Goal: Task Accomplishment & Management: Use online tool/utility

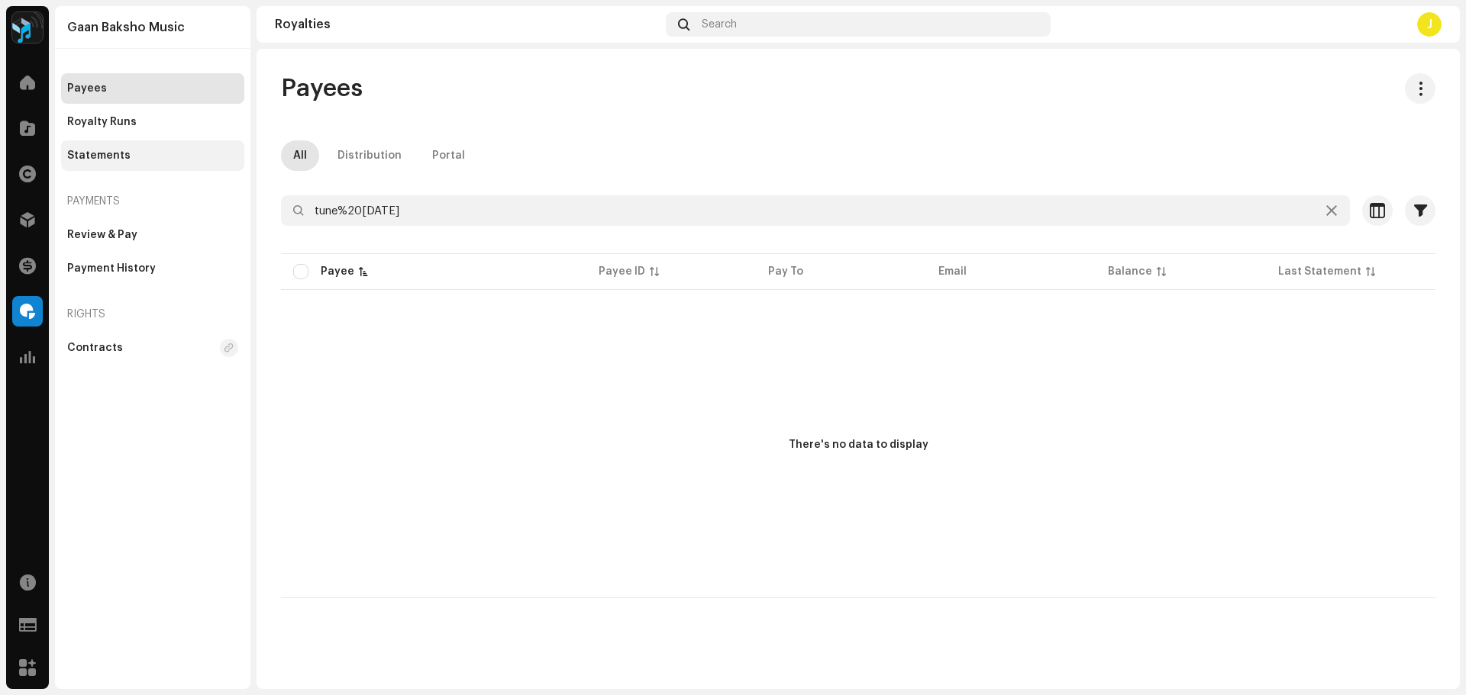
click at [121, 154] on div "Statements" at bounding box center [98, 156] width 63 height 12
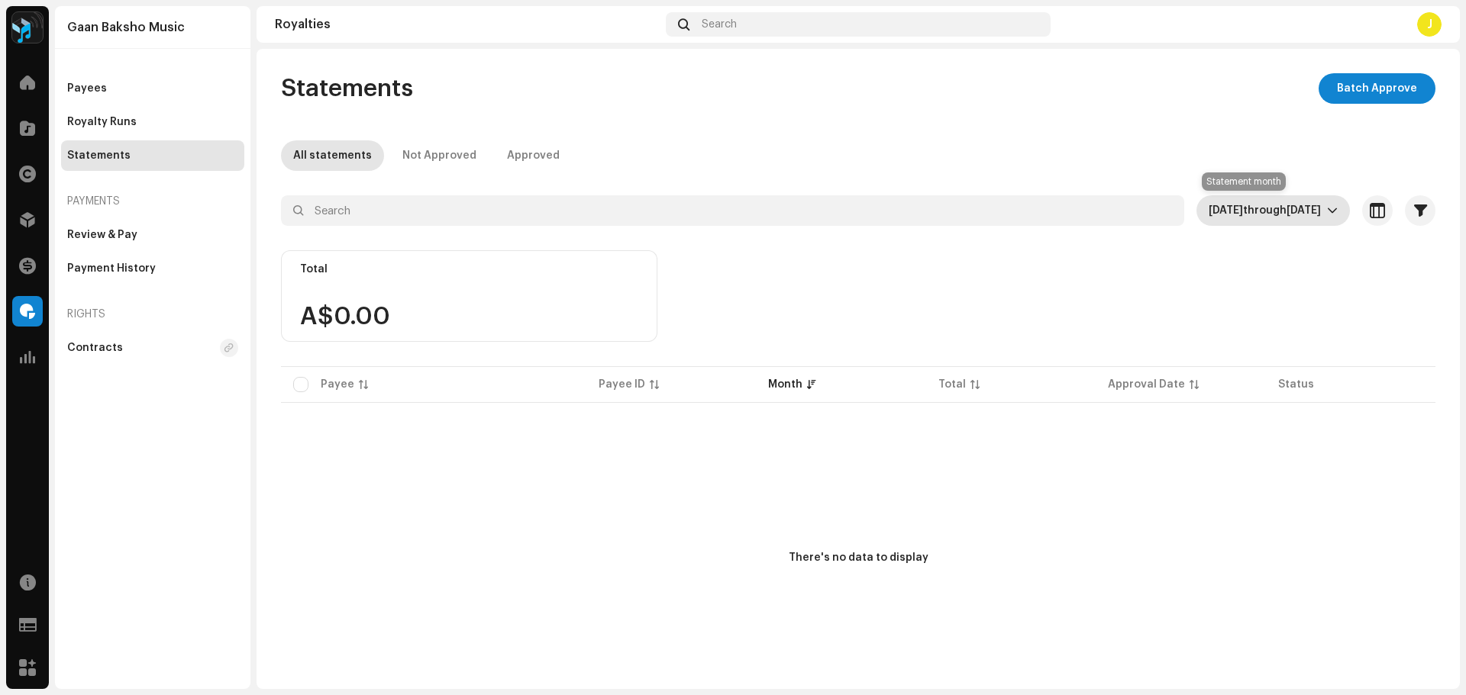
click at [1275, 198] on span "[DATE] through [DATE]" at bounding box center [1268, 210] width 118 height 31
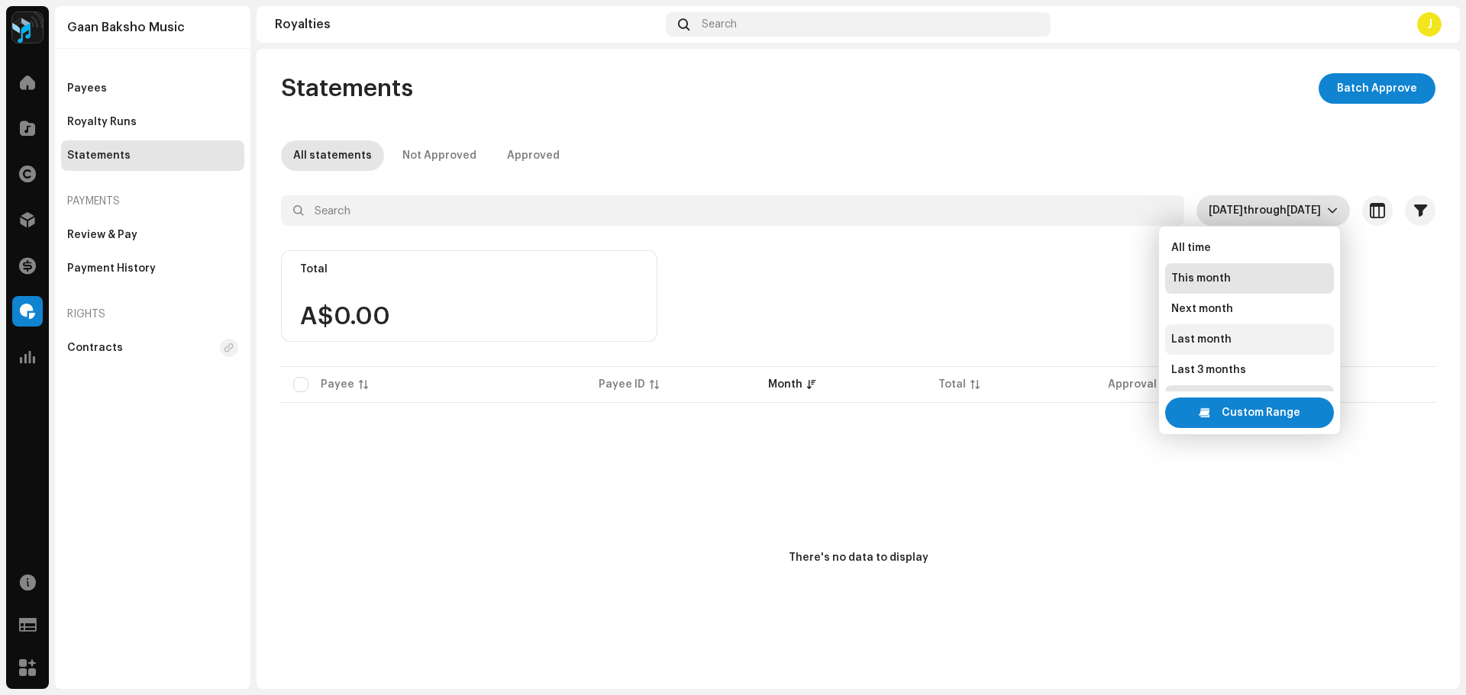
click at [1220, 335] on span "Last month" at bounding box center [1201, 339] width 60 height 15
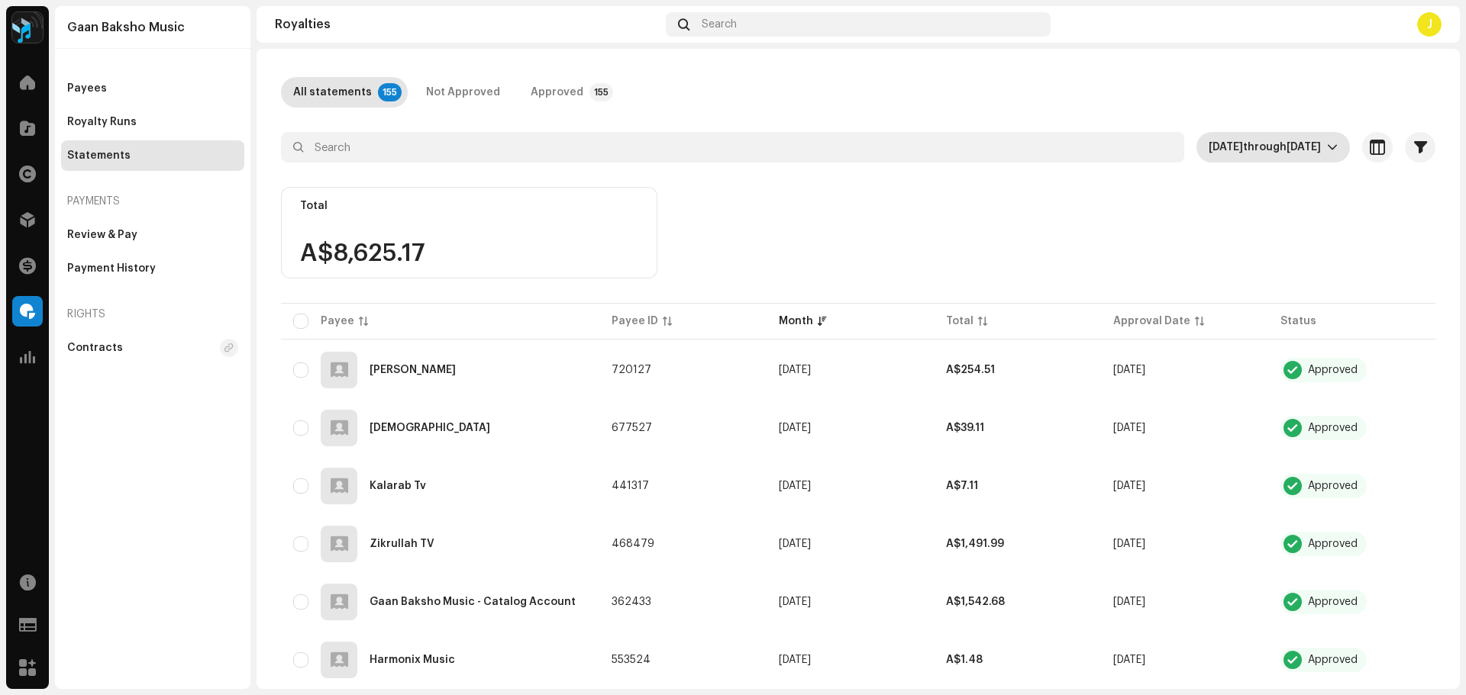
scroll to position [153, 0]
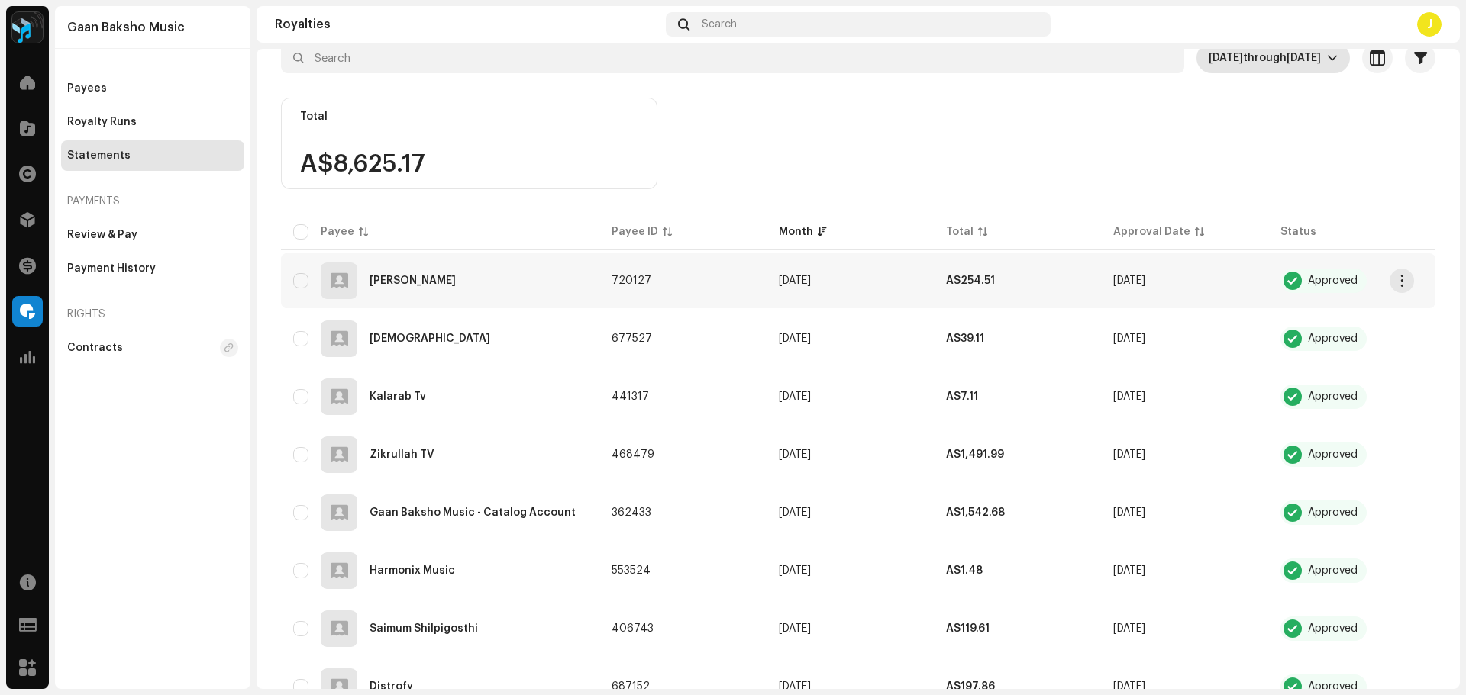
click at [484, 275] on div "[PERSON_NAME]" at bounding box center [440, 281] width 294 height 37
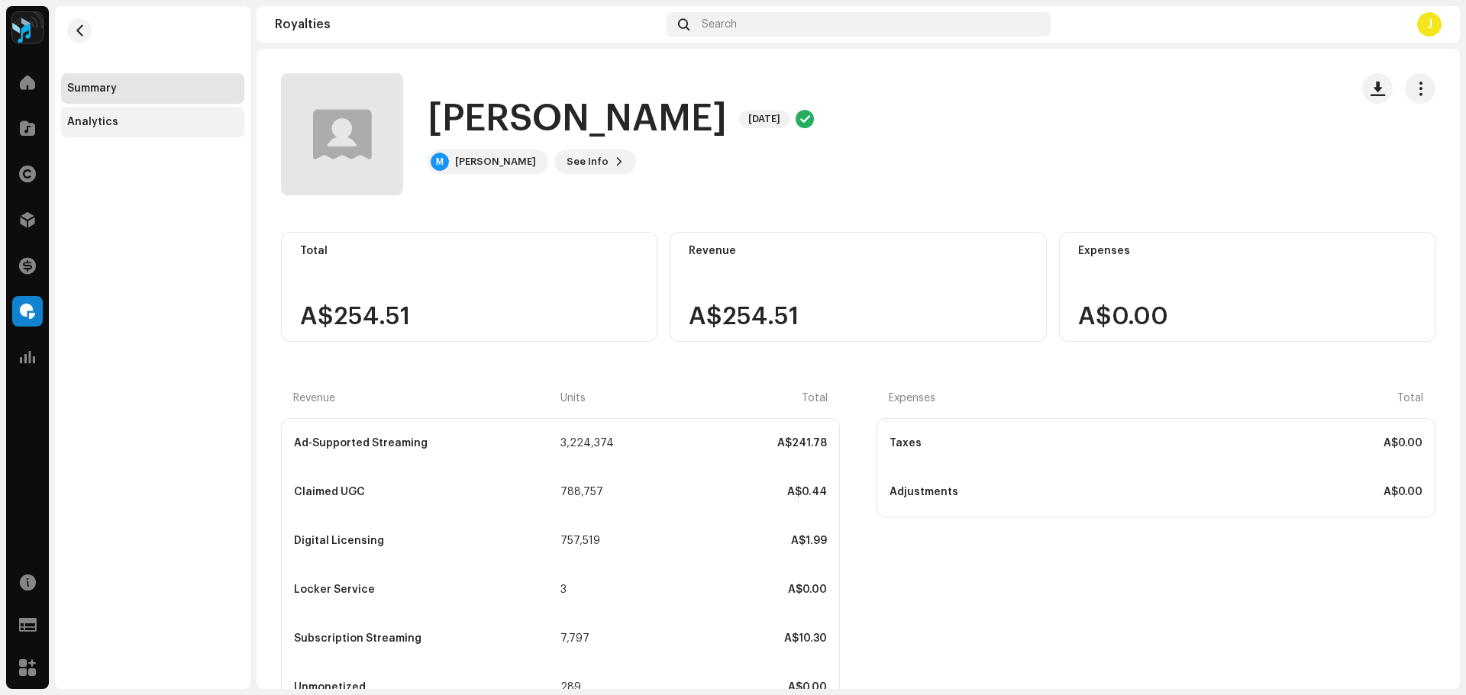
click at [96, 123] on div "Analytics" at bounding box center [92, 122] width 51 height 12
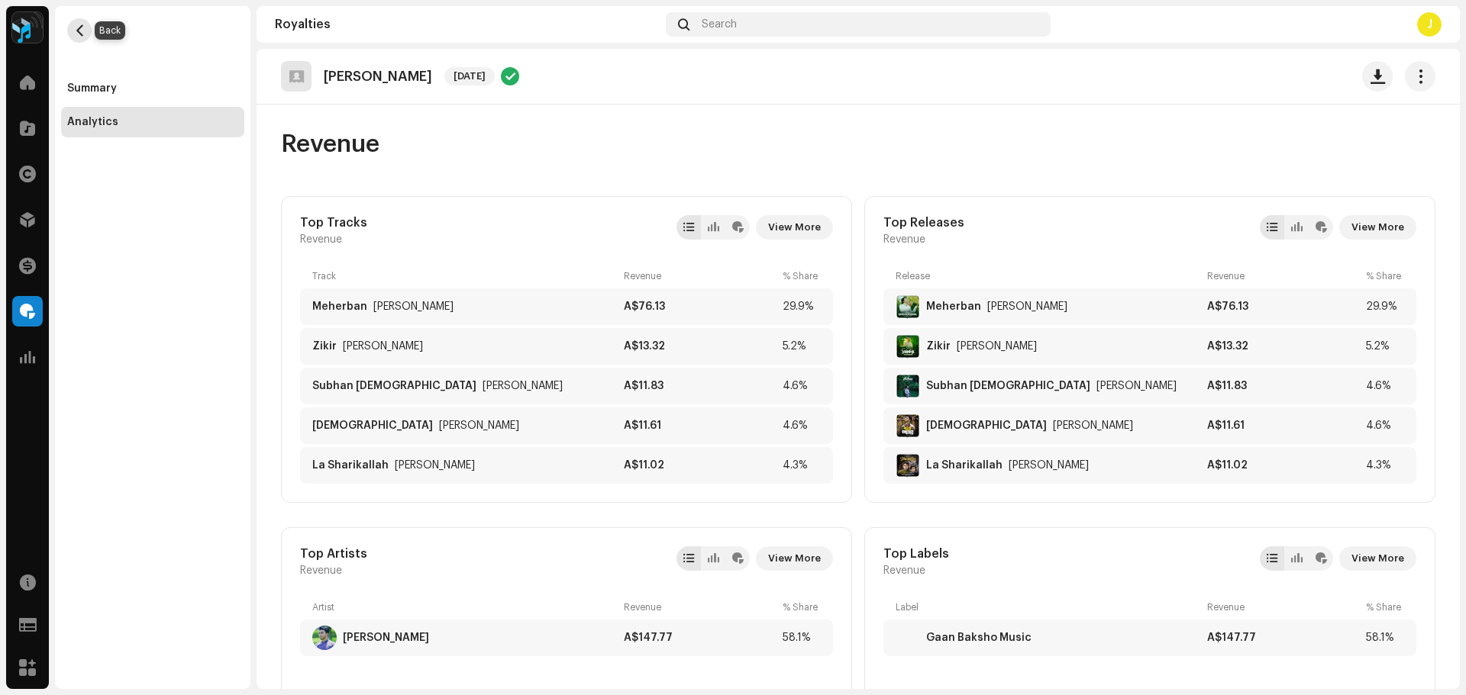
click at [74, 30] on span "button" at bounding box center [79, 30] width 11 height 12
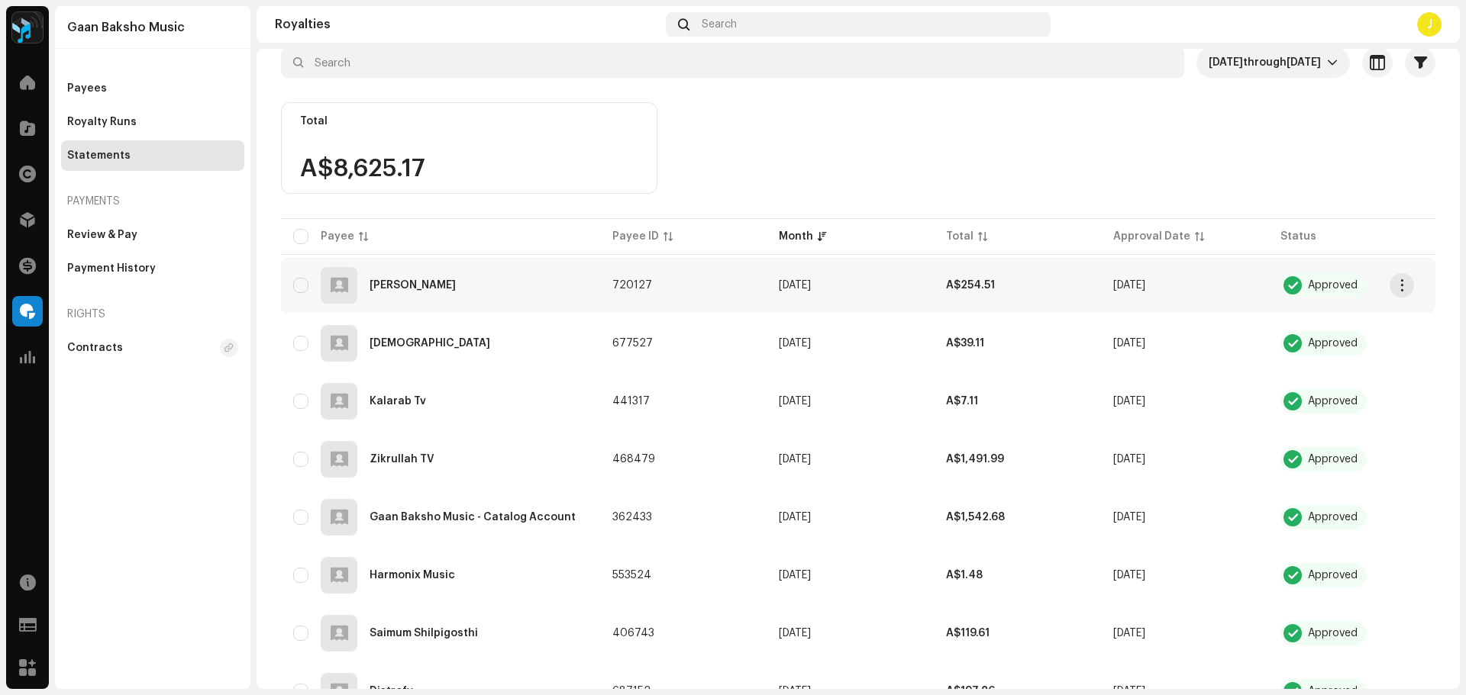
scroll to position [153, 0]
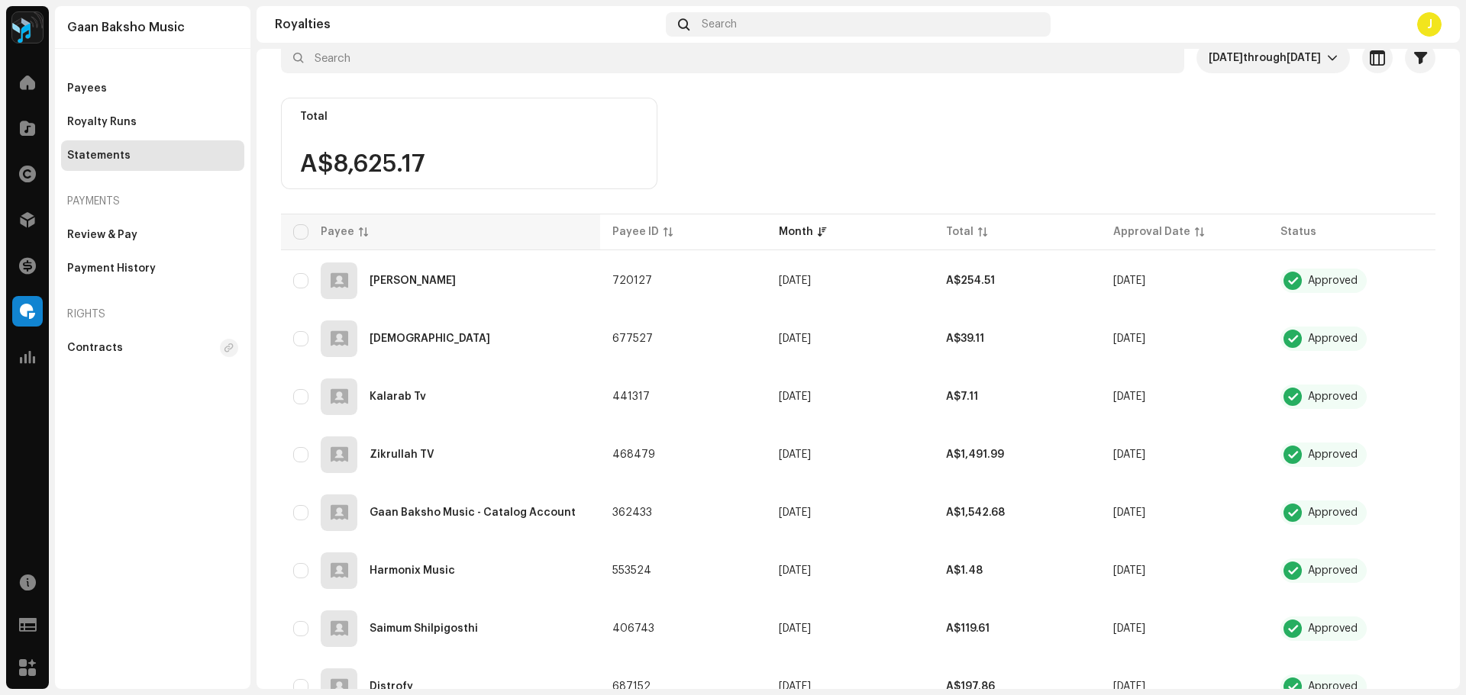
click at [439, 237] on div "Payee" at bounding box center [440, 231] width 295 height 15
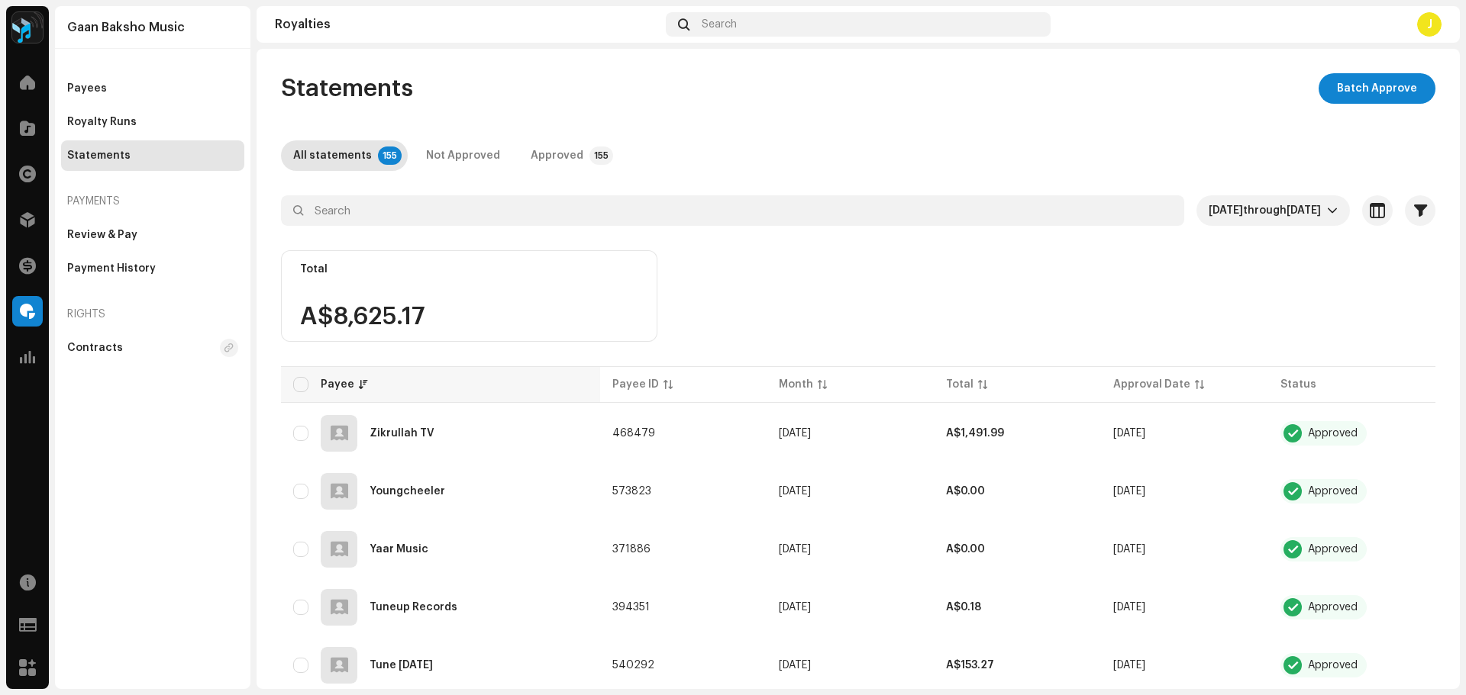
click at [452, 385] on div "Payee" at bounding box center [440, 384] width 295 height 15
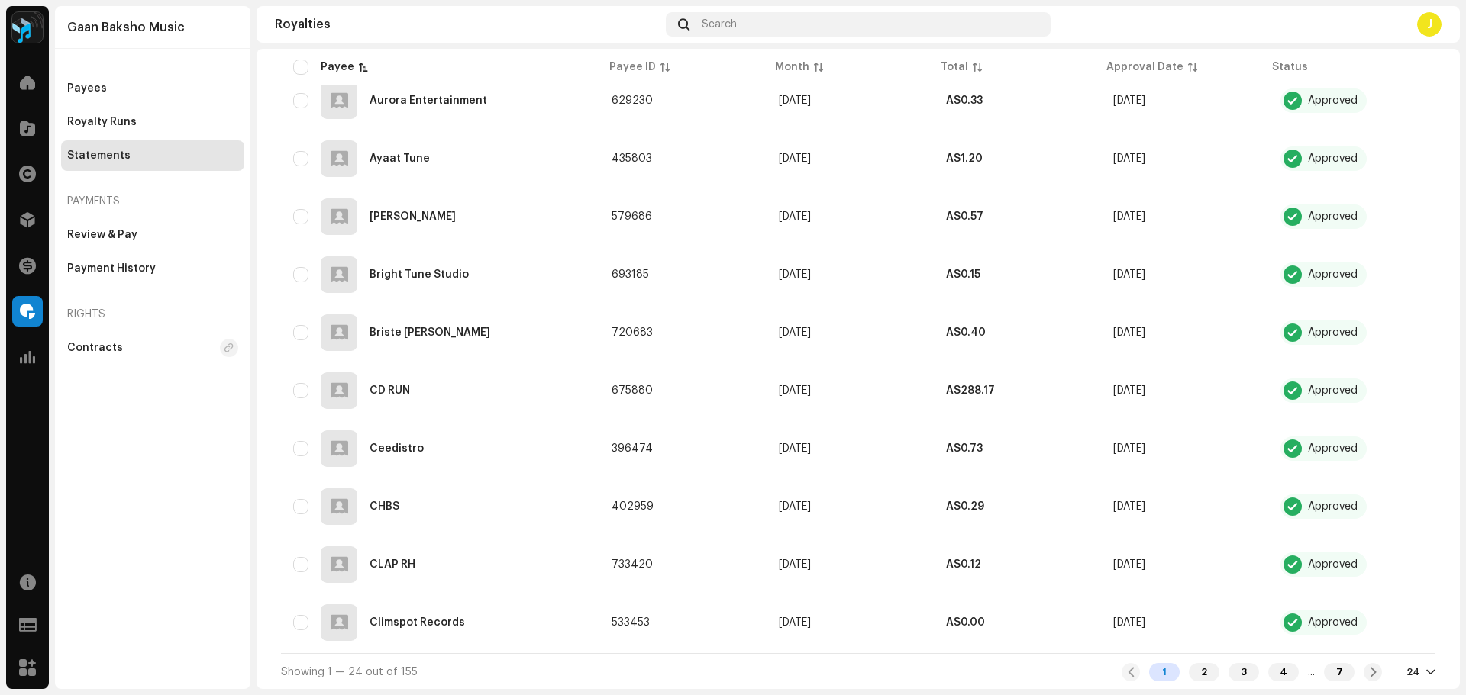
scroll to position [1150, 0]
click at [1413, 670] on div "24" at bounding box center [1420, 672] width 29 height 12
click at [1381, 641] on div "72" at bounding box center [1388, 643] width 63 height 31
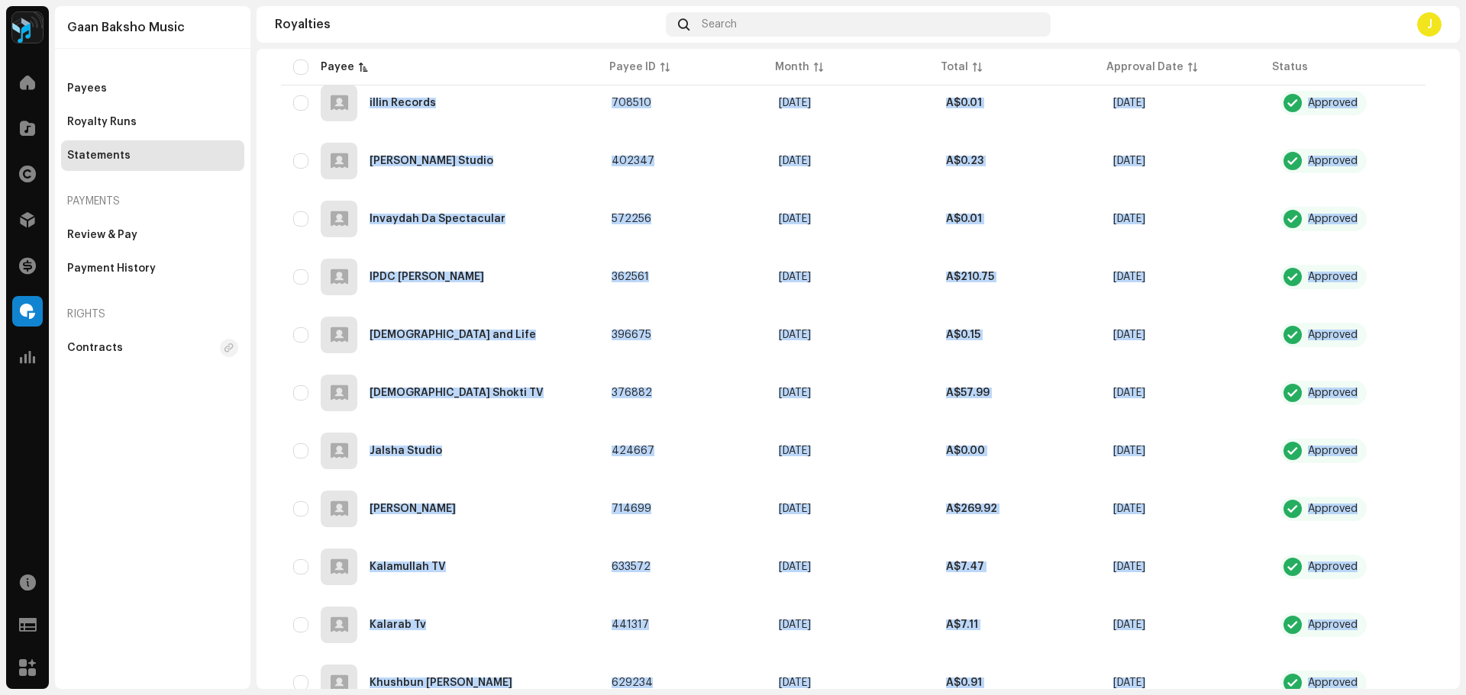
scroll to position [3935, 0]
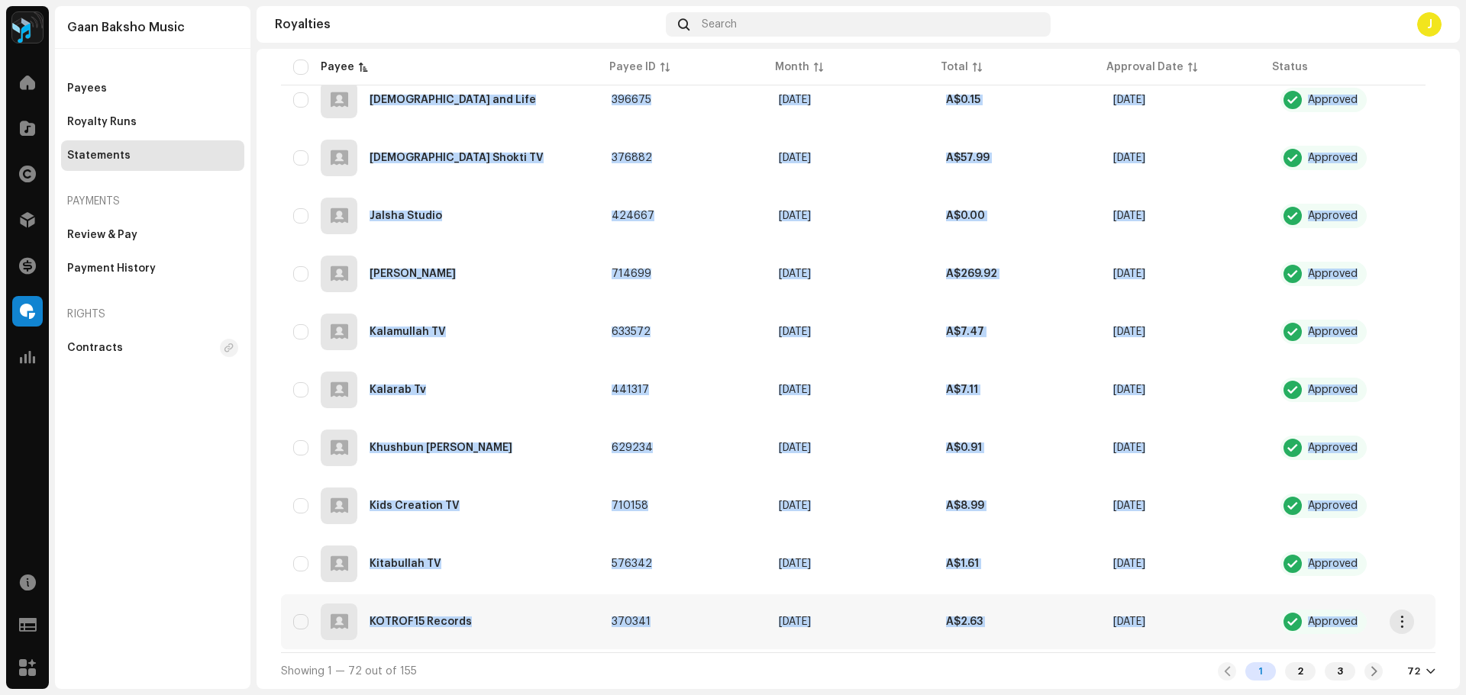
drag, startPoint x: 267, startPoint y: 260, endPoint x: 1360, endPoint y: 608, distance: 1146.6
copy table "Payee Payee ID Month Total Approval Date Status 2seconds Limited 575982 [DATE] …"
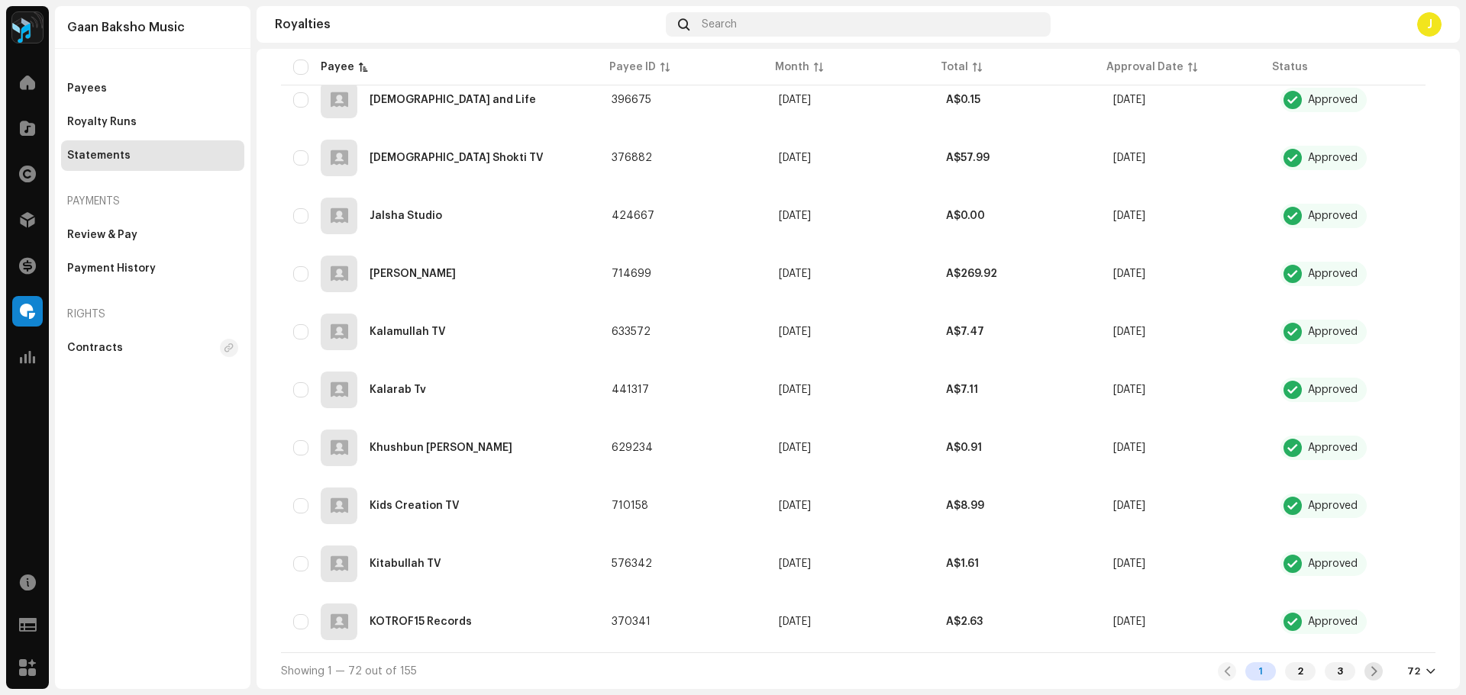
click at [1369, 671] on span at bounding box center [1374, 672] width 10 height 12
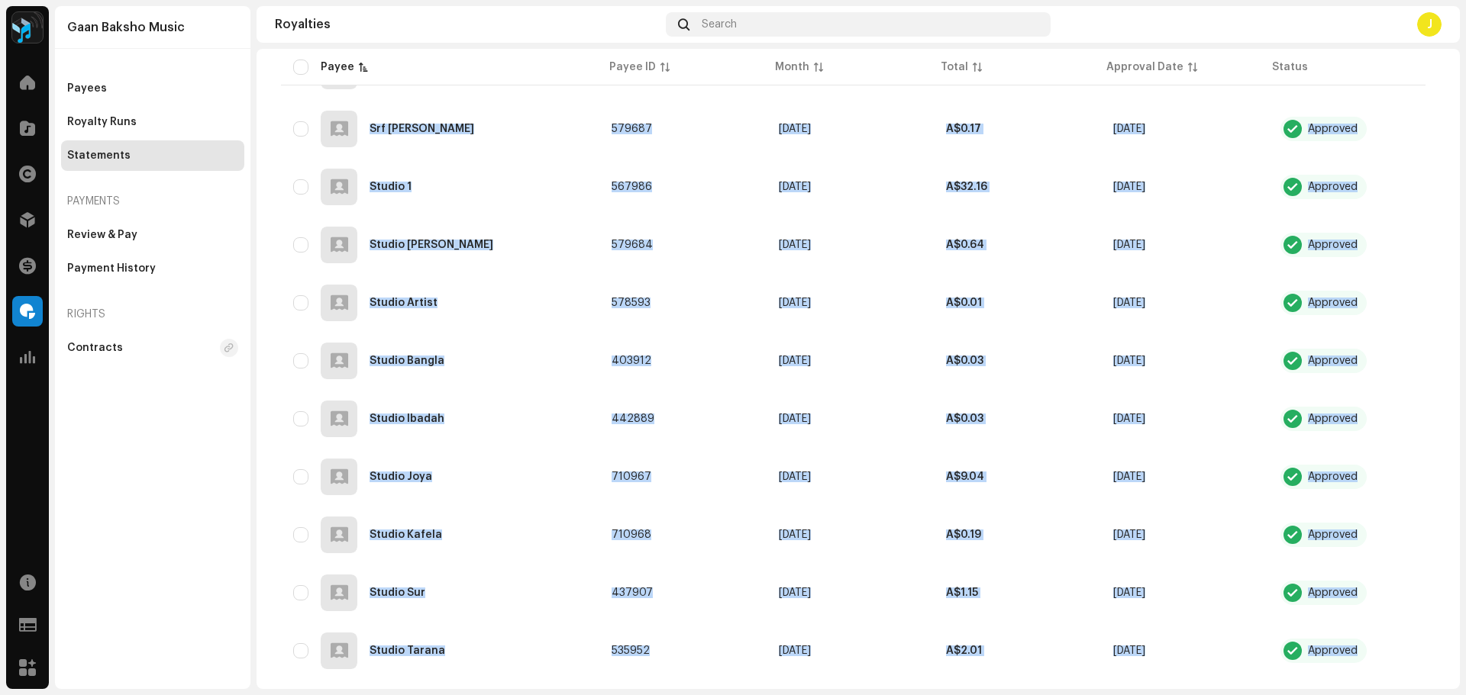
scroll to position [3935, 0]
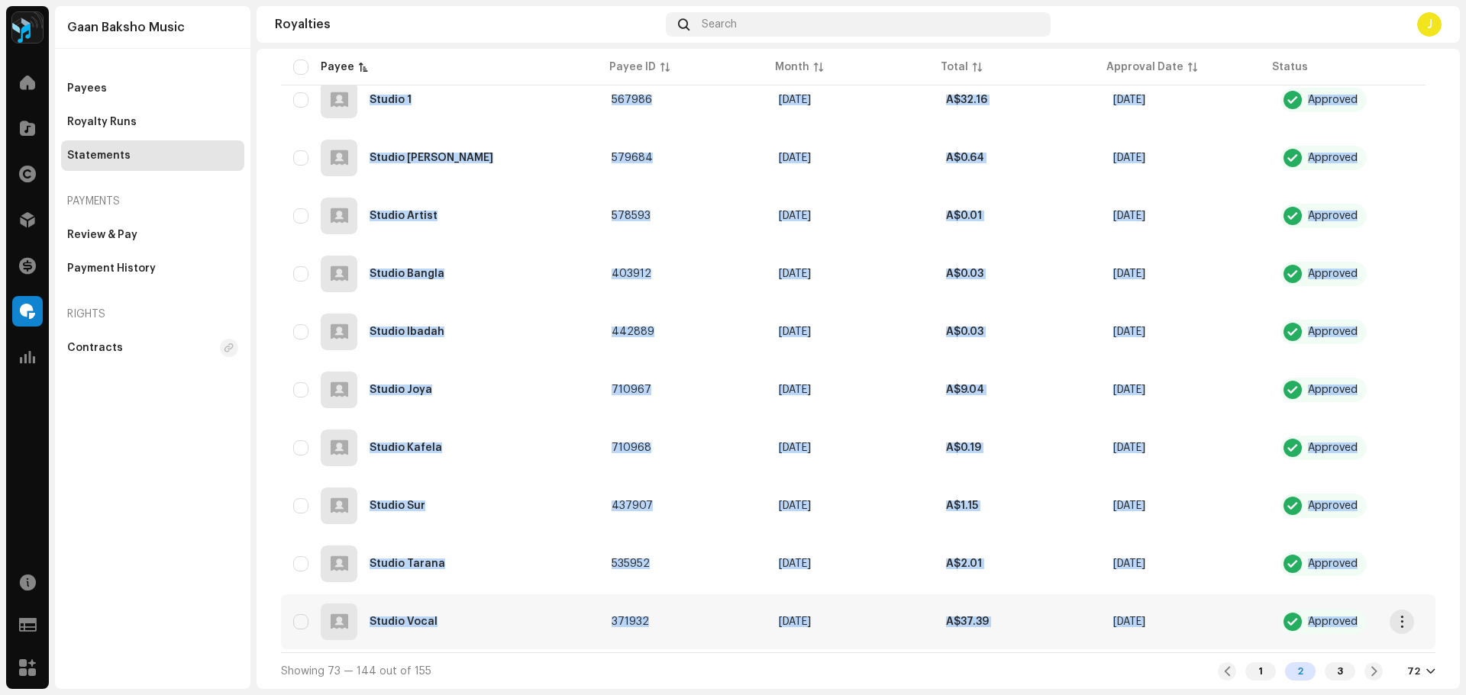
drag, startPoint x: 279, startPoint y: 423, endPoint x: 1349, endPoint y: 626, distance: 1089.4
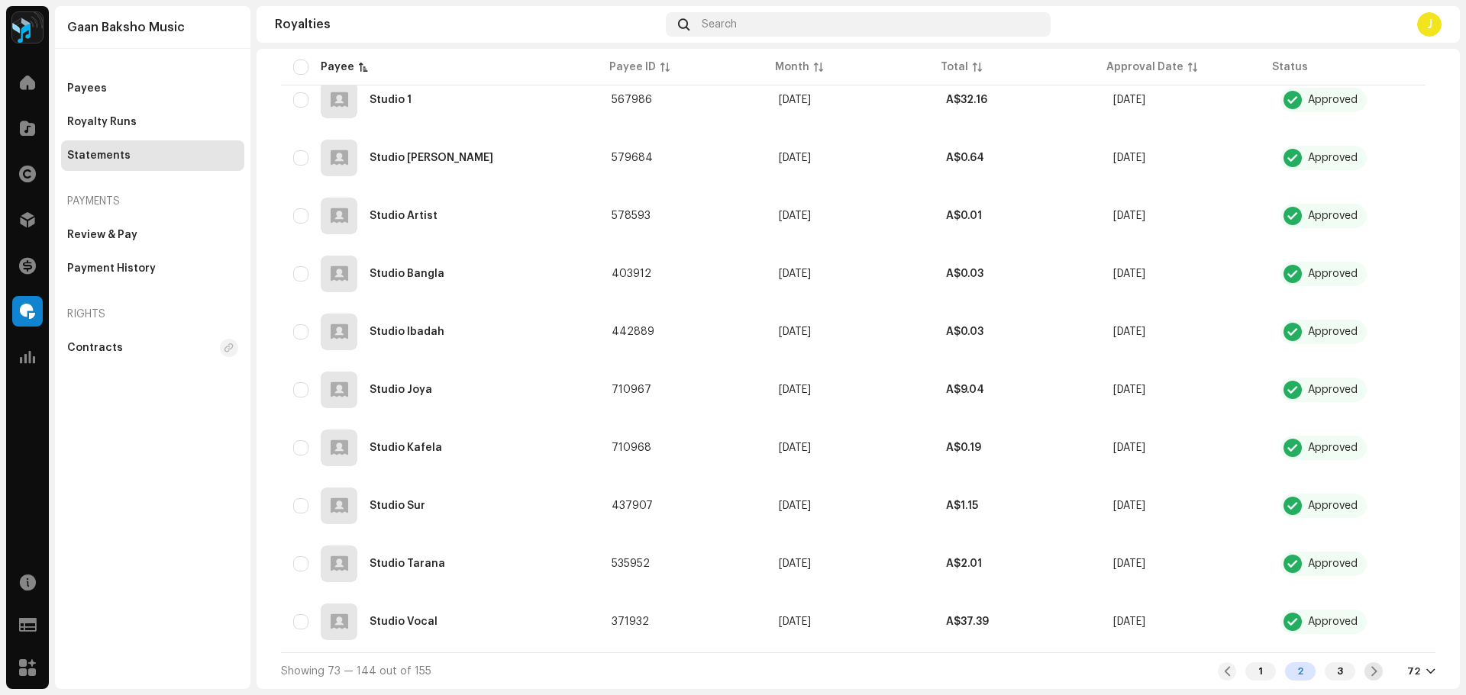
click at [1365, 663] on div at bounding box center [1373, 672] width 18 height 18
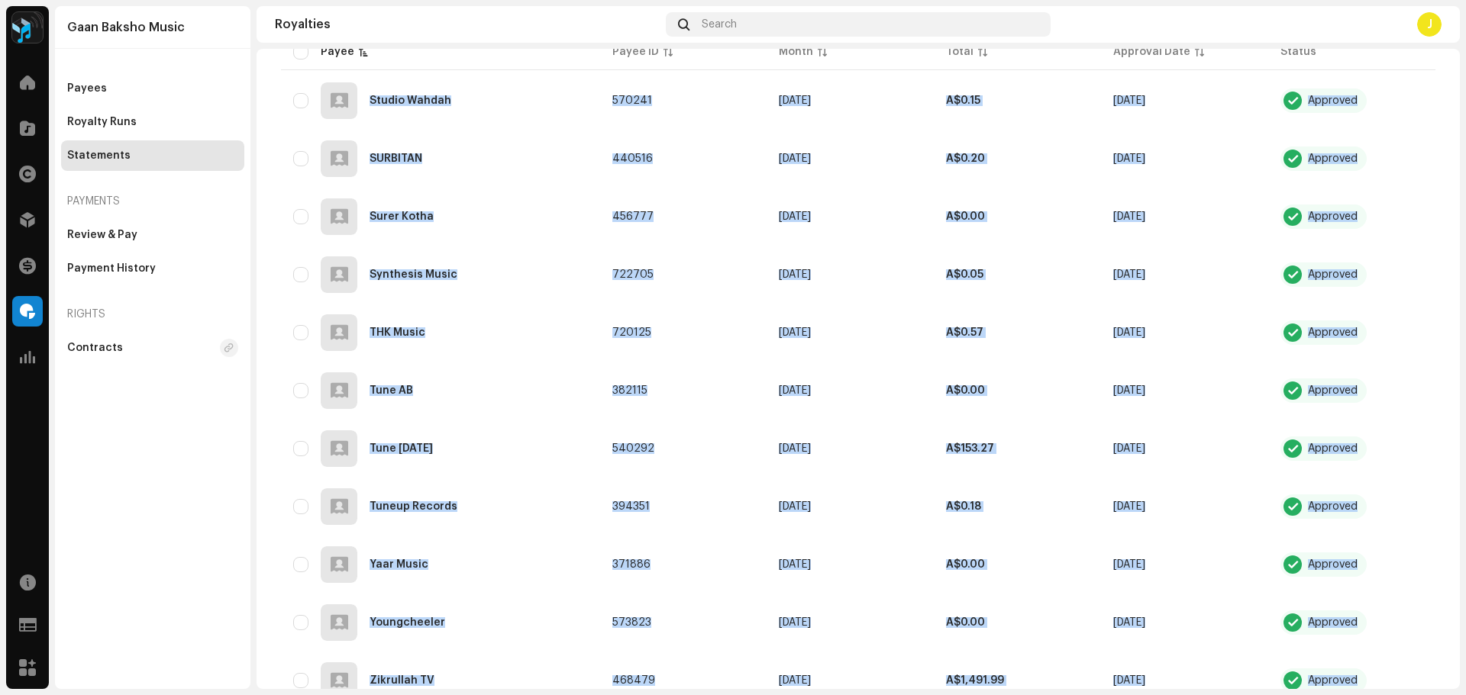
scroll to position [395, 0]
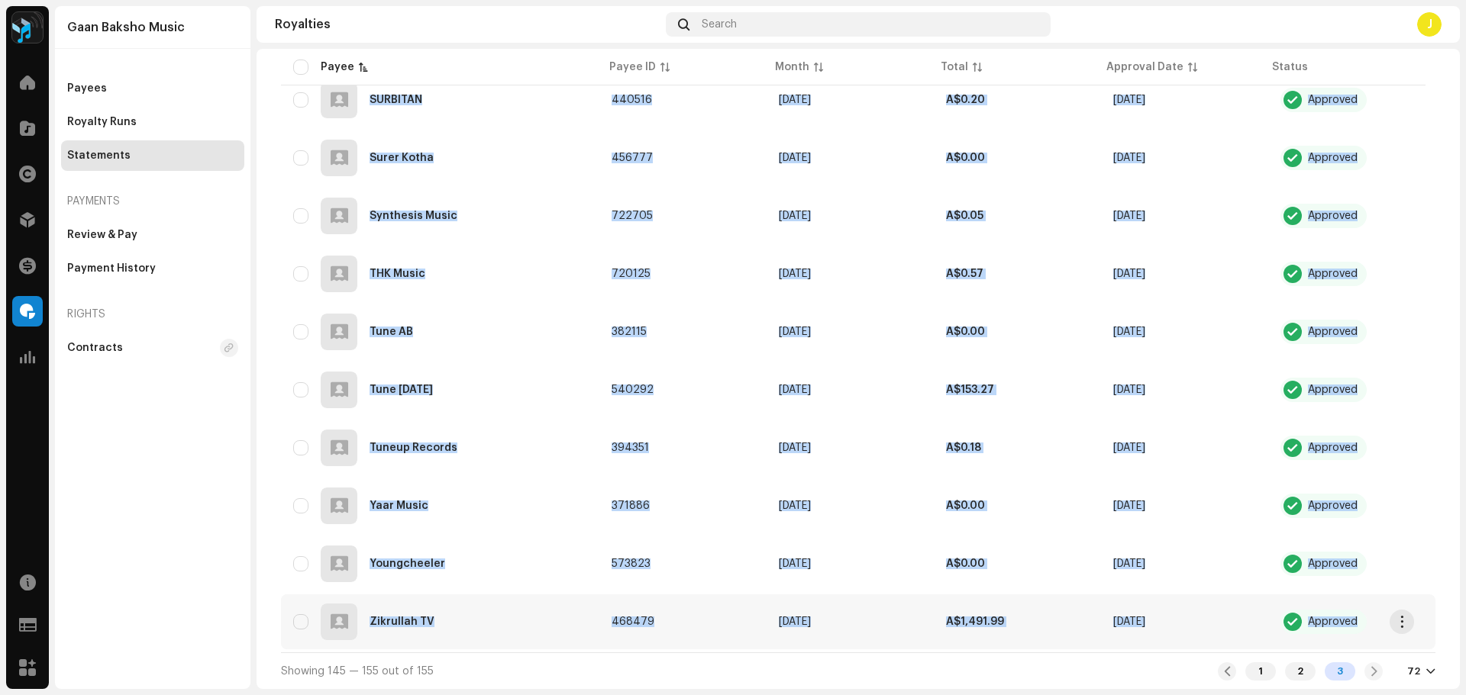
drag, startPoint x: 279, startPoint y: 431, endPoint x: 1358, endPoint y: 637, distance: 1098.3
click at [1358, 637] on div "Statements Batch Approve All statements 155 Not Approved Approved 155 [DATE] th…" at bounding box center [858, 184] width 1203 height 1012
copy table "Payee Payee ID Month Total Approval Date Status Studio Wahdah 570241 [DATE] A$0…"
click at [1129, 186] on table "Payee Payee ID Month Total Approval Date Status Studio Wahdah 570241 [DATE] A$0…" at bounding box center [858, 311] width 1154 height 684
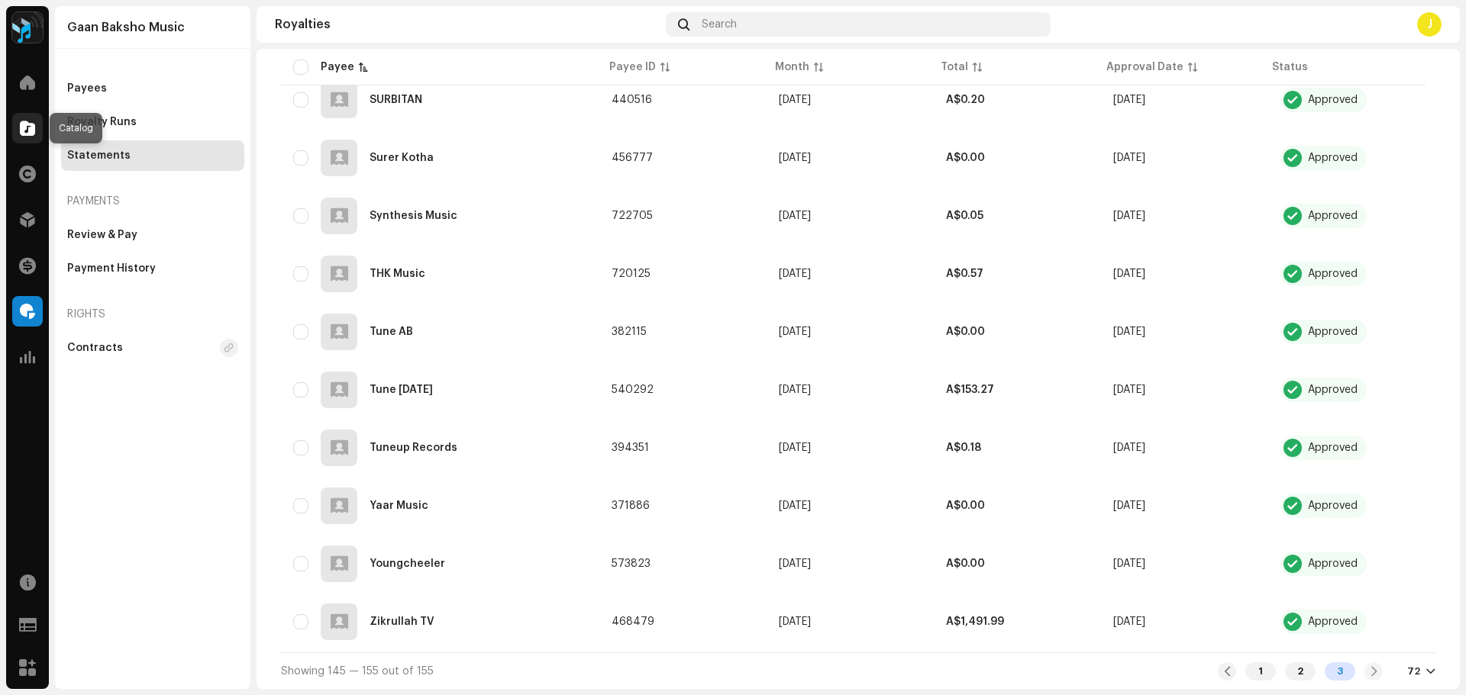
click at [14, 117] on div at bounding box center [27, 128] width 31 height 31
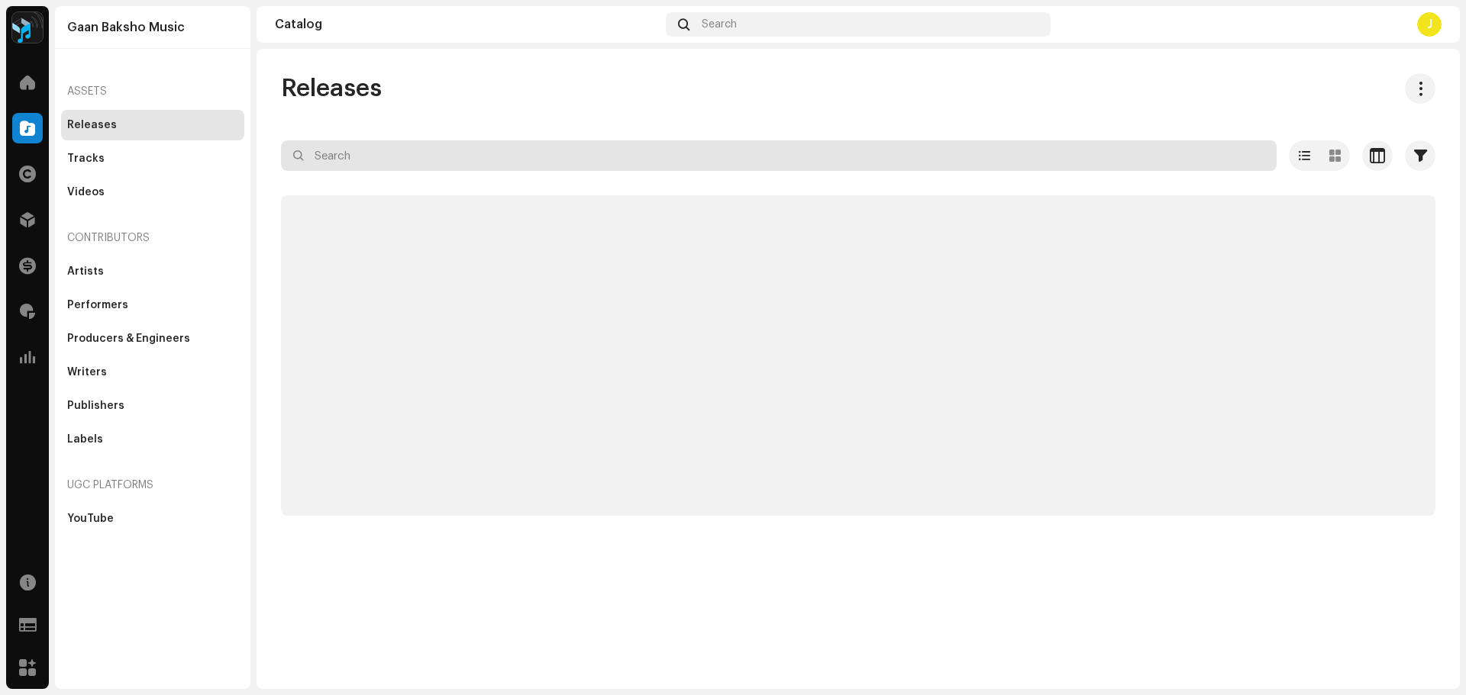
click at [514, 151] on input "text" at bounding box center [779, 155] width 996 height 31
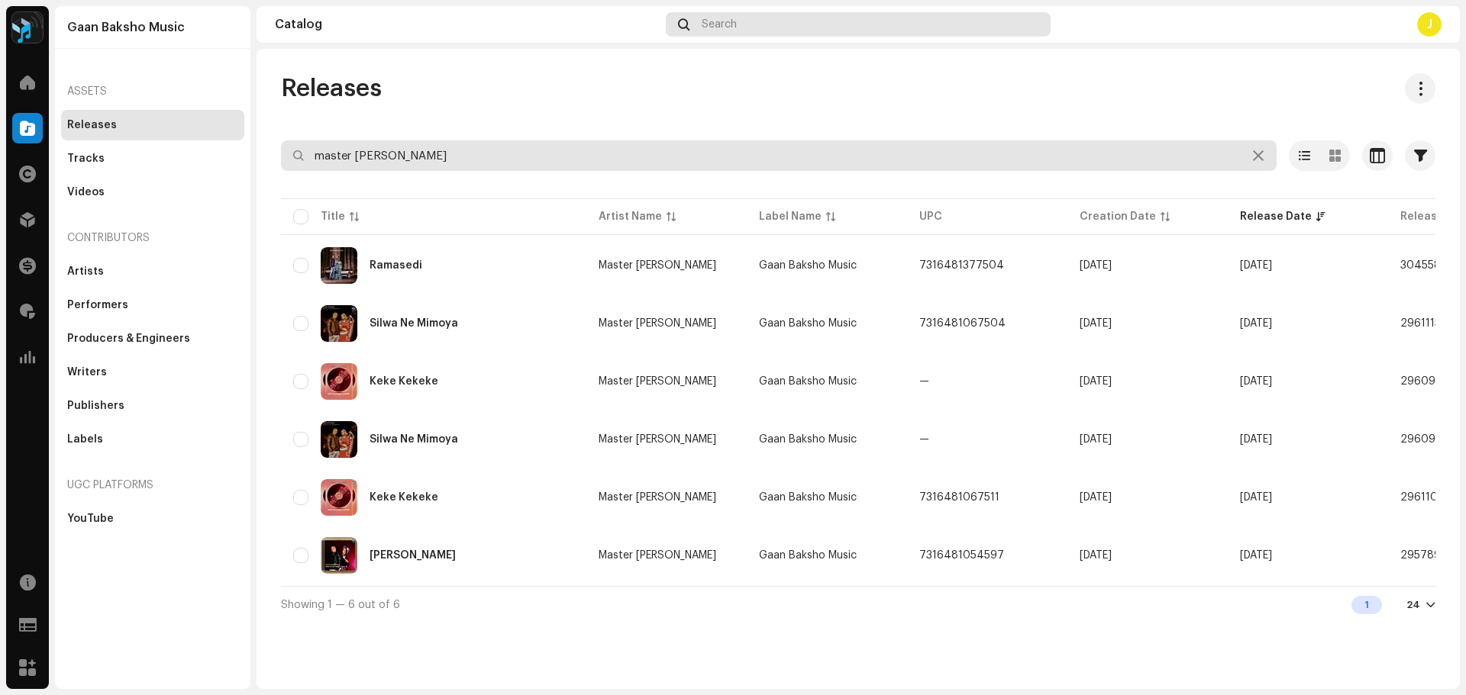
type input "master [PERSON_NAME]"
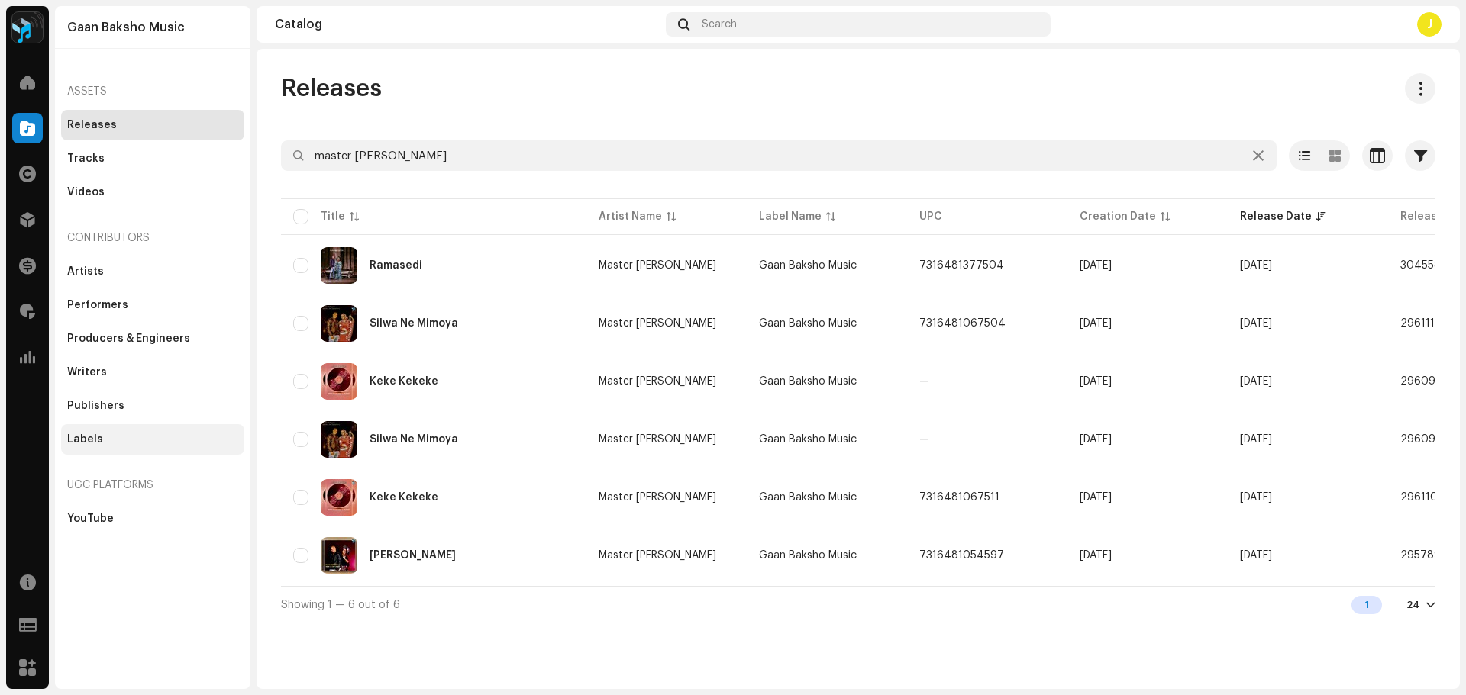
click at [116, 441] on div "Labels" at bounding box center [152, 440] width 171 height 12
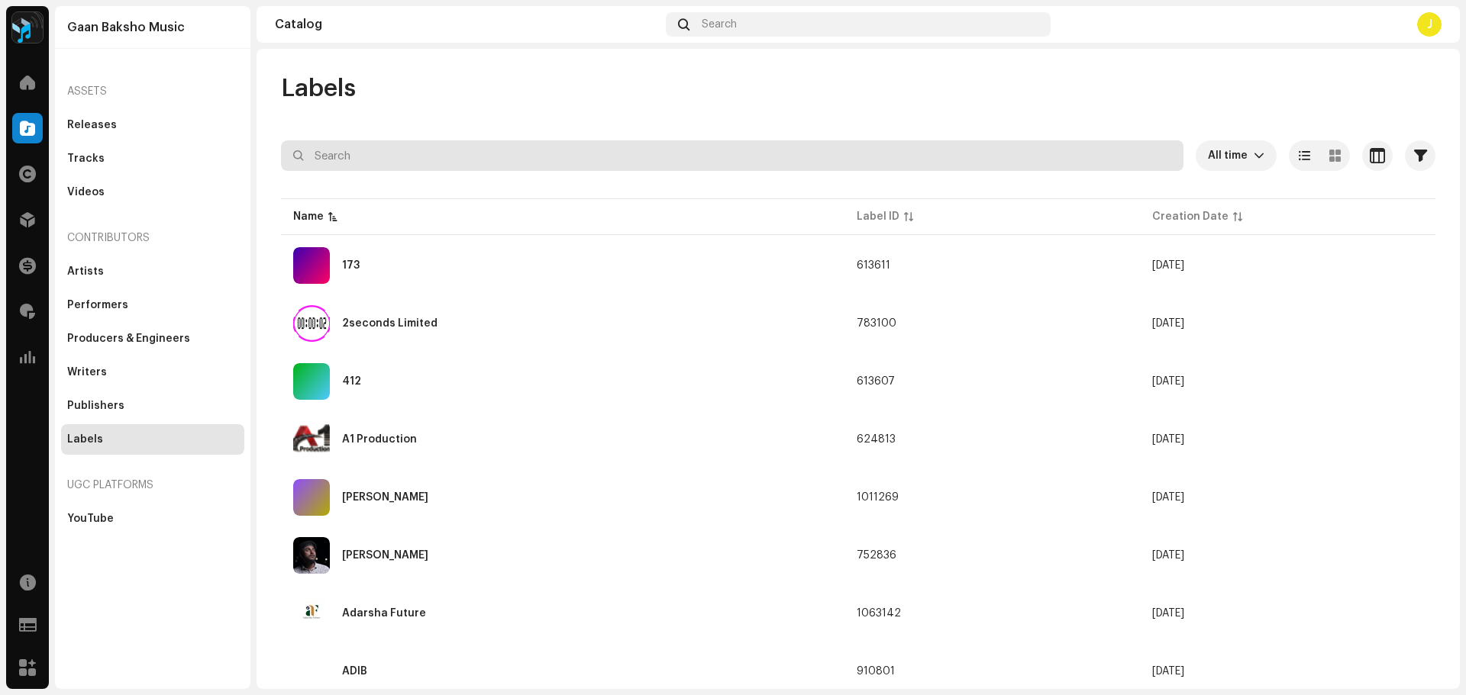
click at [407, 163] on input "text" at bounding box center [732, 155] width 902 height 31
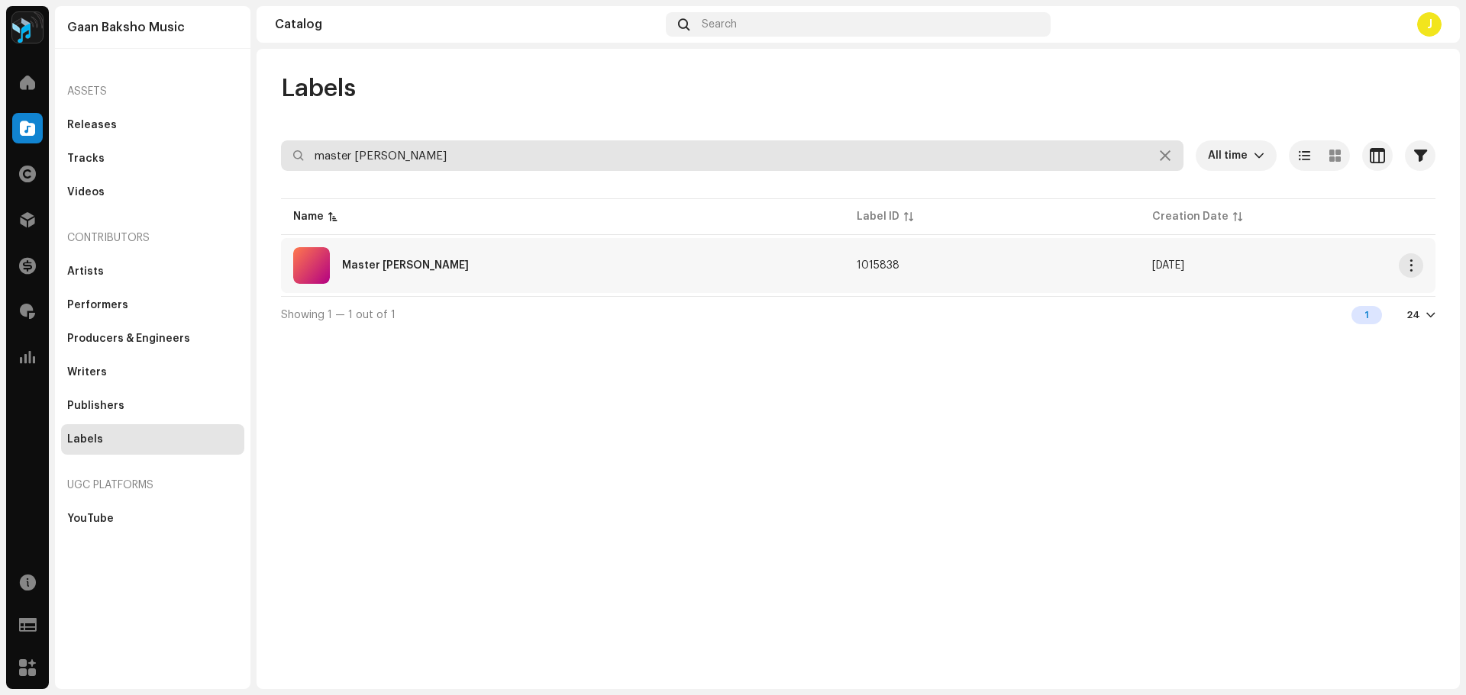
type input "master [PERSON_NAME]"
click at [420, 271] on div "Master [PERSON_NAME]" at bounding box center [562, 265] width 539 height 37
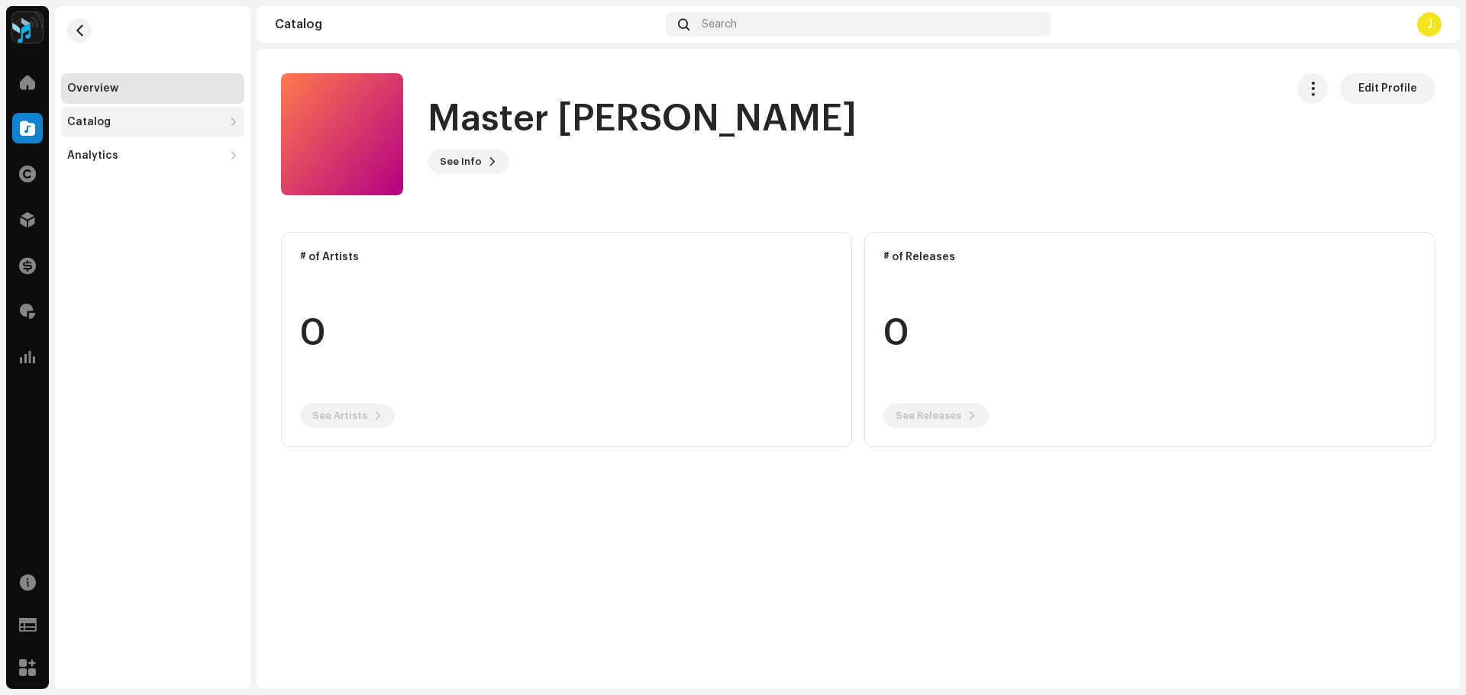
click at [104, 124] on div "Catalog" at bounding box center [89, 122] width 44 height 12
click at [107, 142] on div "Releases" at bounding box center [152, 155] width 183 height 31
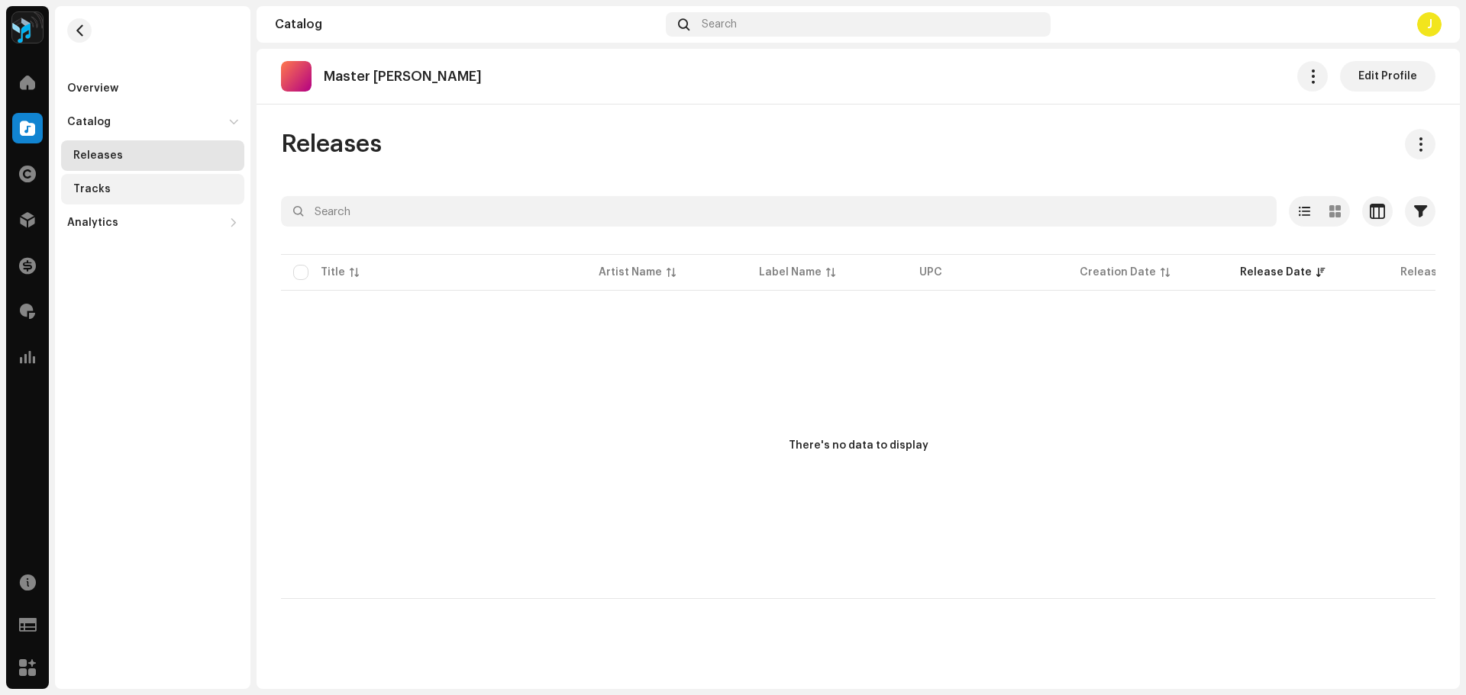
click at [118, 192] on div "Tracks" at bounding box center [155, 189] width 165 height 12
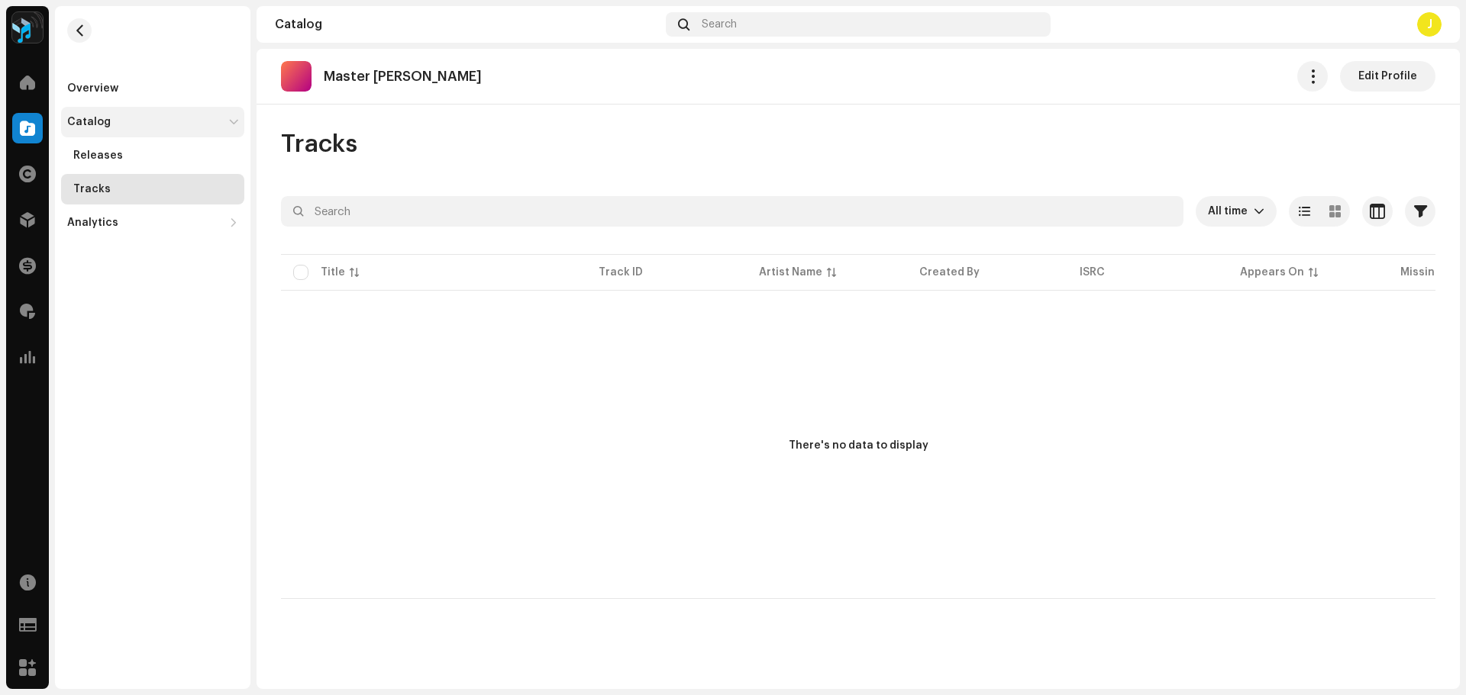
click at [101, 117] on div "Catalog" at bounding box center [89, 122] width 44 height 12
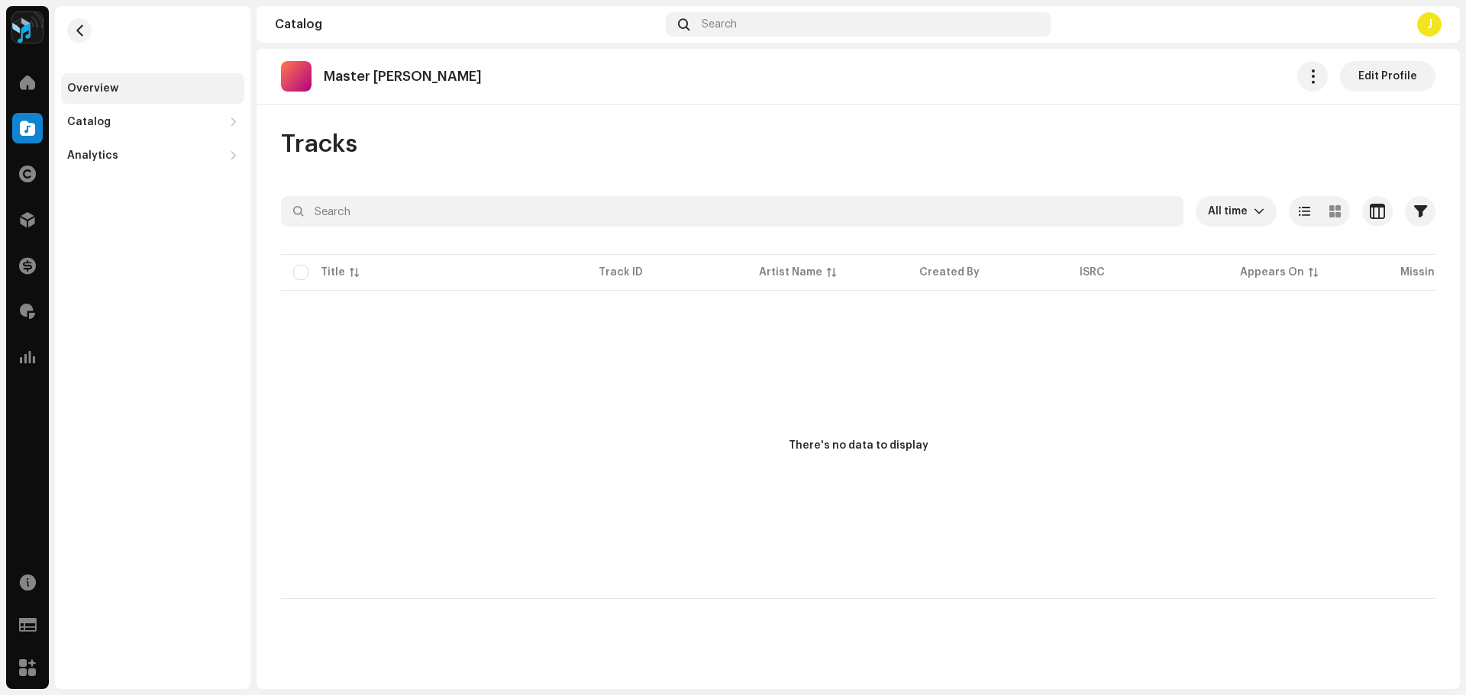
click at [106, 89] on div "Overview" at bounding box center [92, 88] width 51 height 12
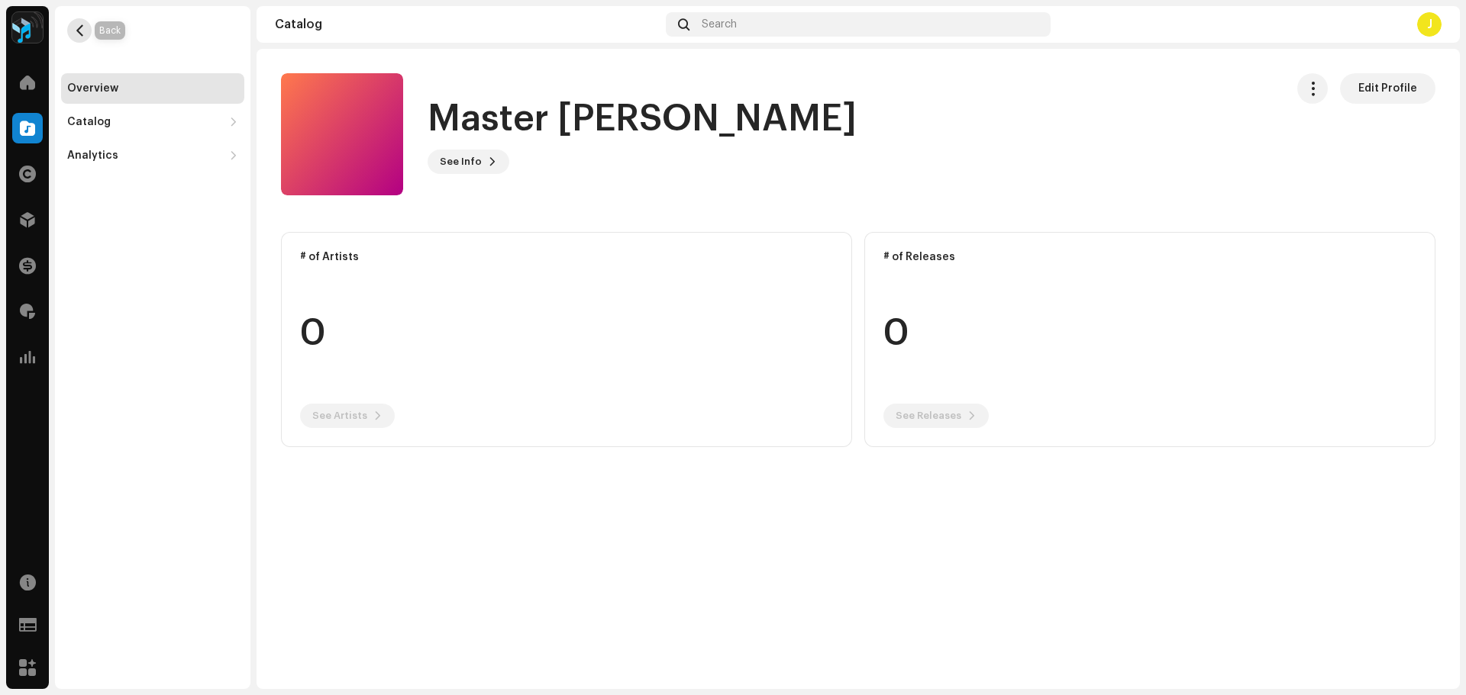
click at [85, 32] on span "button" at bounding box center [79, 30] width 11 height 12
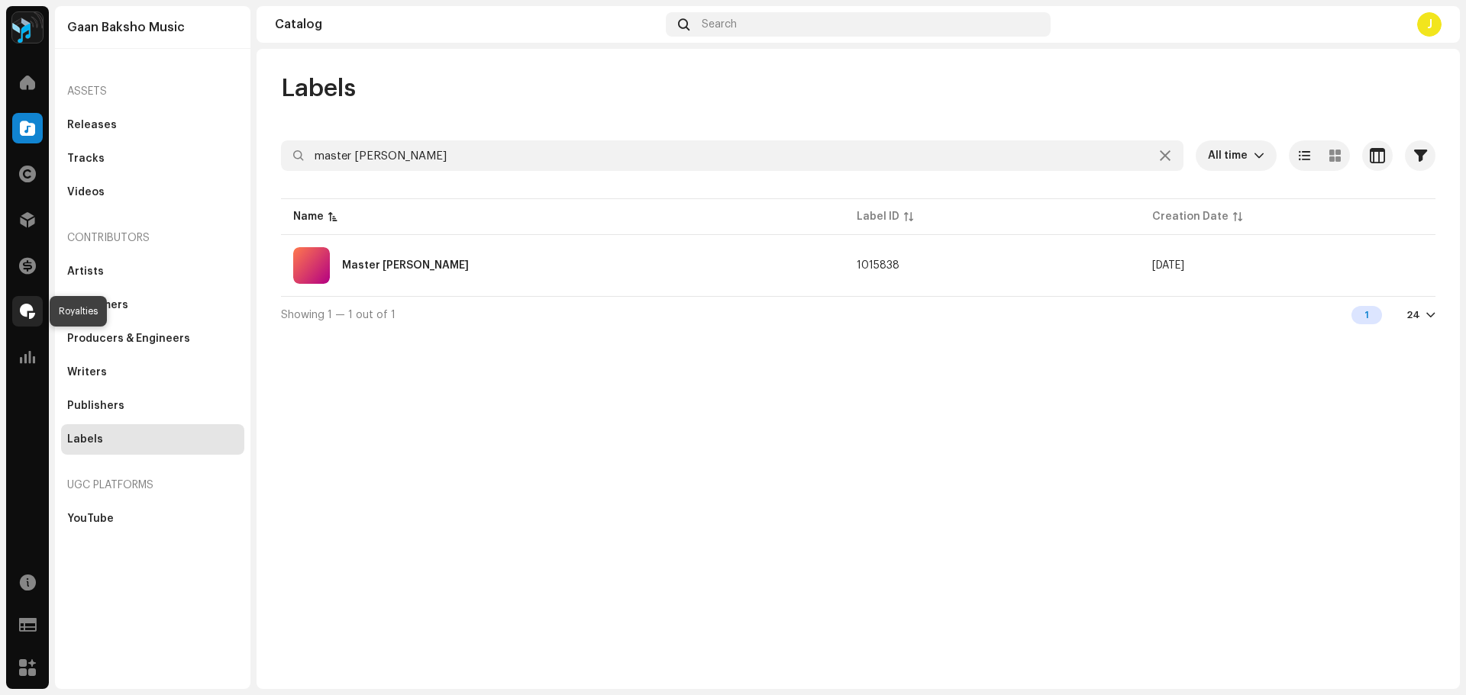
click at [31, 305] on span at bounding box center [27, 311] width 15 height 12
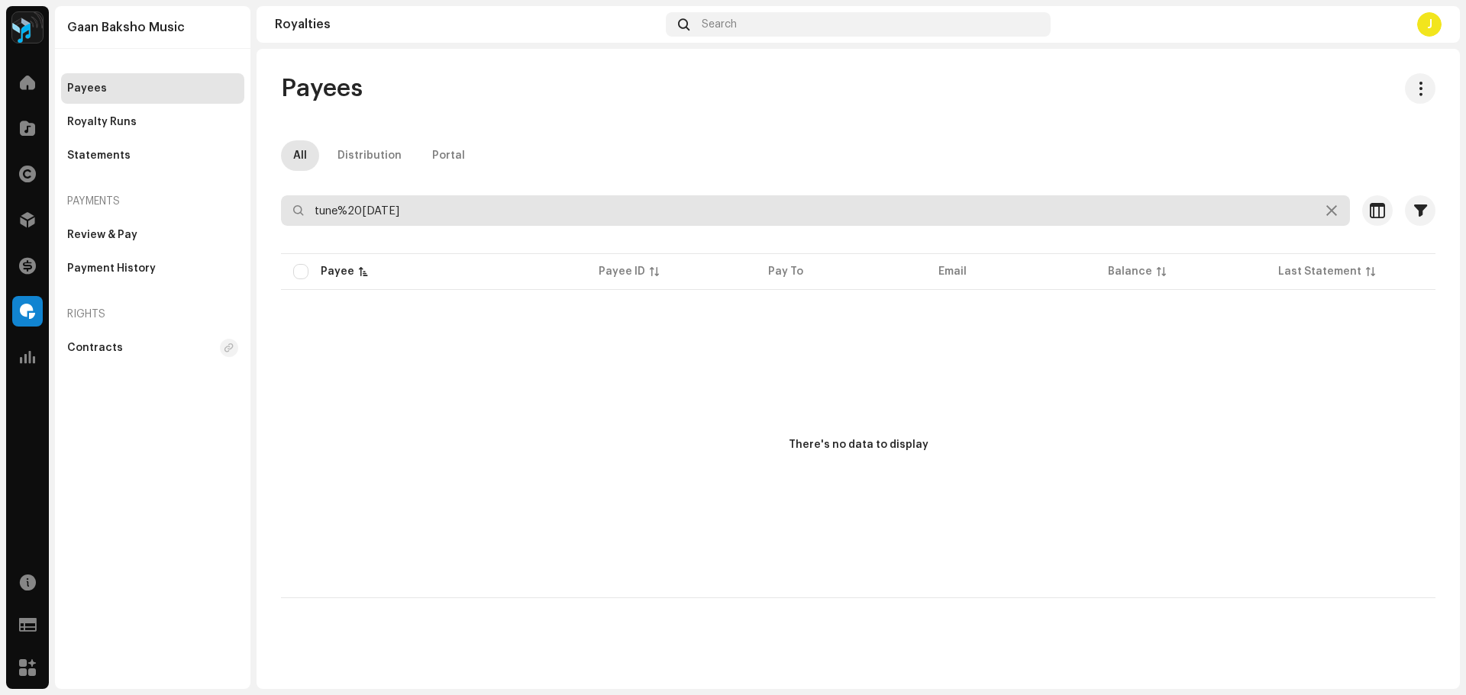
click at [469, 213] on input "tune%20[DATE]" at bounding box center [815, 210] width 1069 height 31
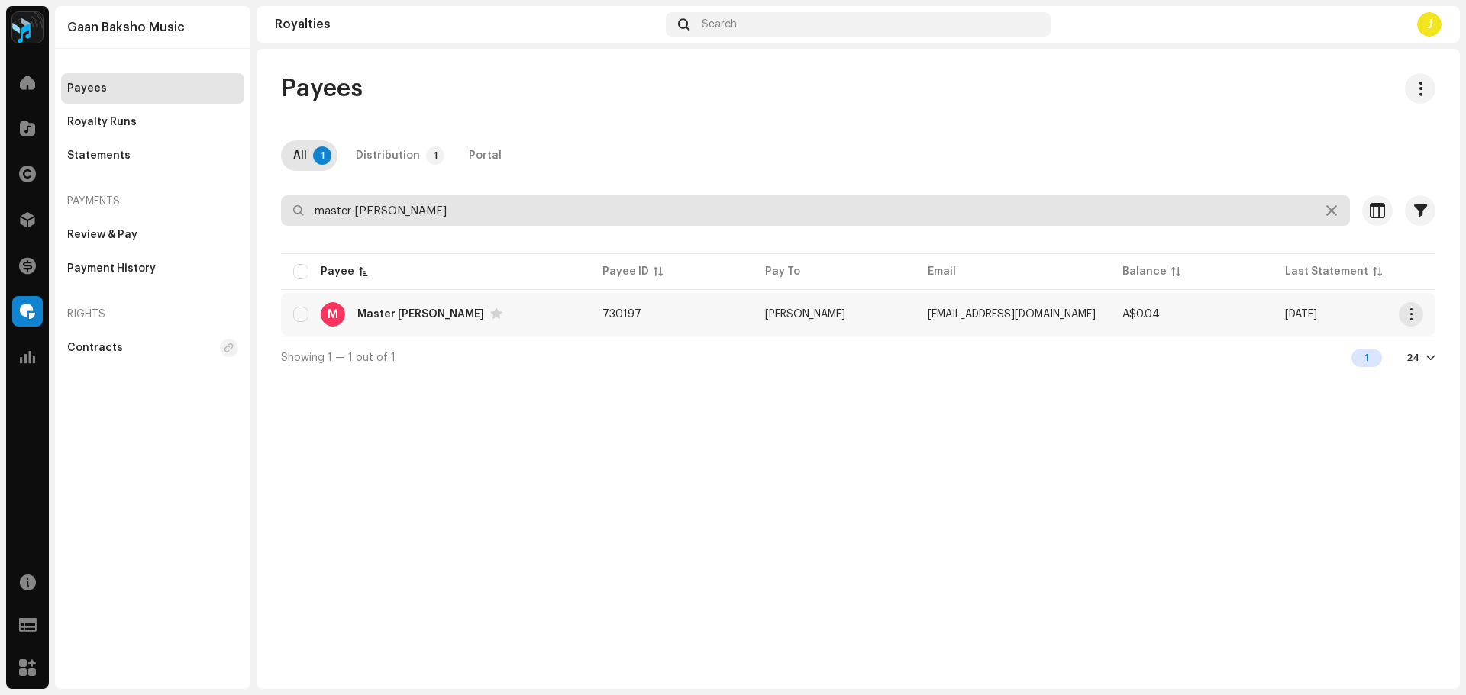
type input "master [PERSON_NAME]"
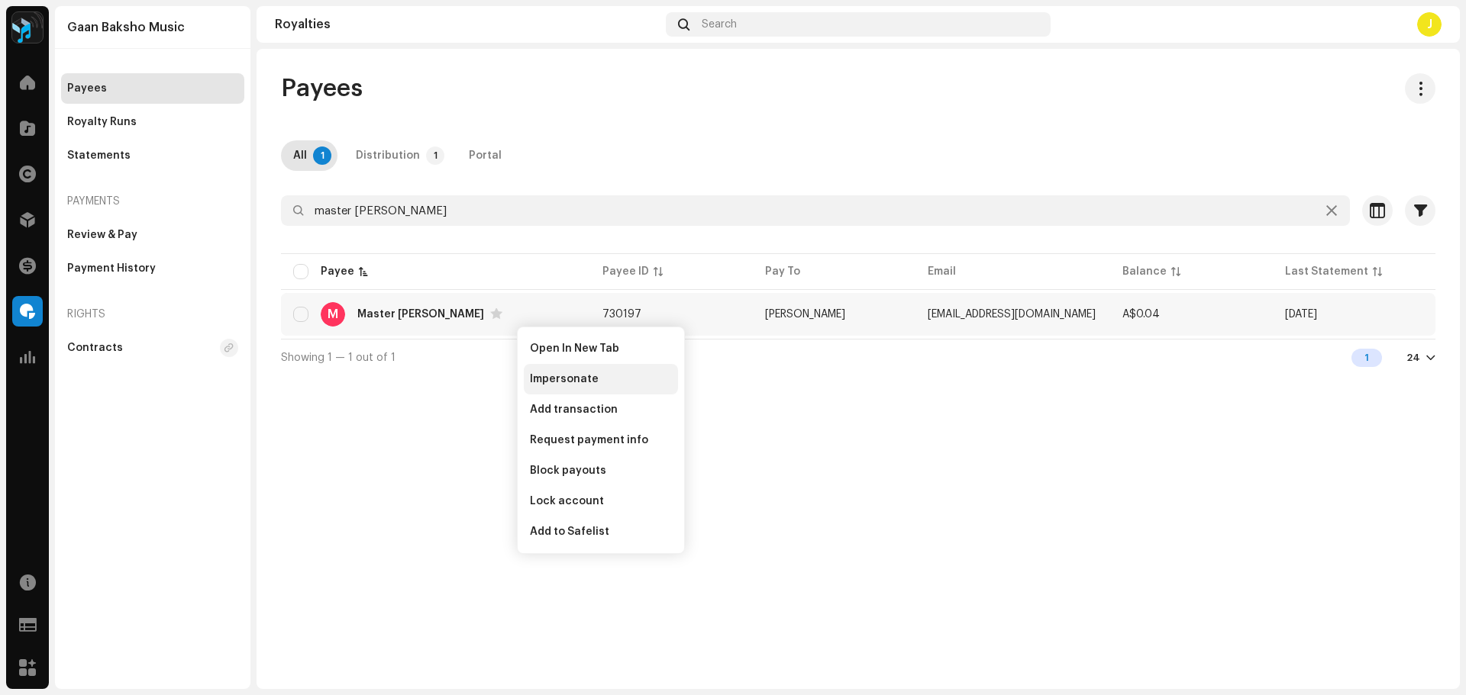
click at [575, 382] on span "Impersonate" at bounding box center [564, 379] width 69 height 12
